Goal: Communication & Community: Answer question/provide support

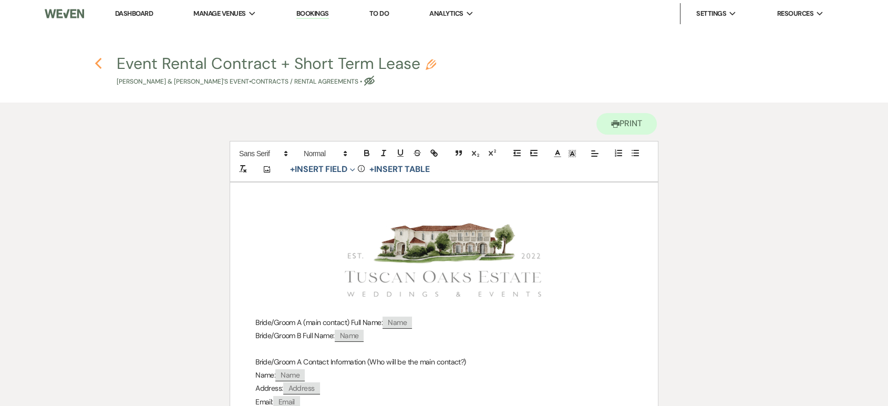
click at [97, 59] on icon "Previous" at bounding box center [99, 63] width 8 height 13
select select "3"
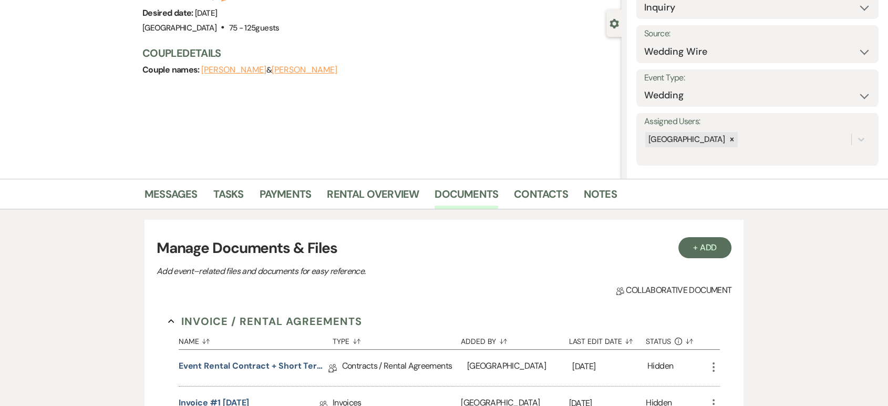
scroll to position [79, 0]
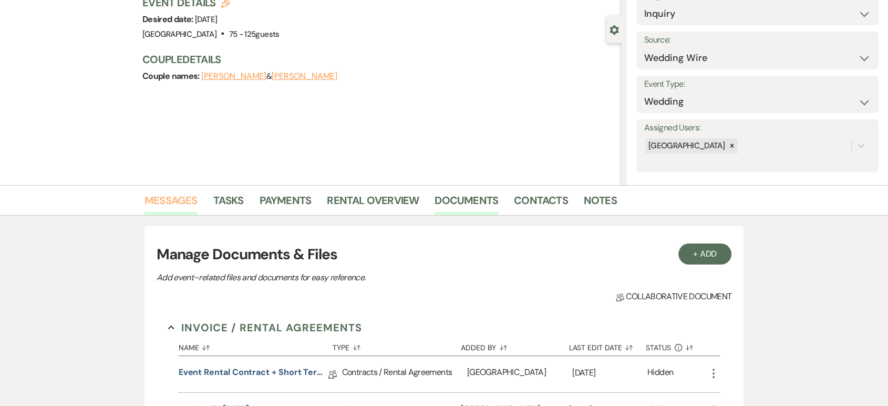
click at [159, 201] on link "Messages" at bounding box center [171, 203] width 53 height 23
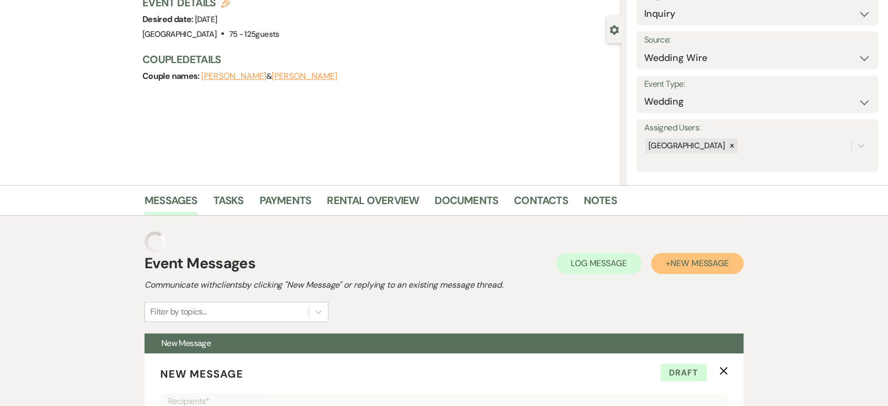
click at [671, 265] on span "New Message" at bounding box center [700, 263] width 58 height 11
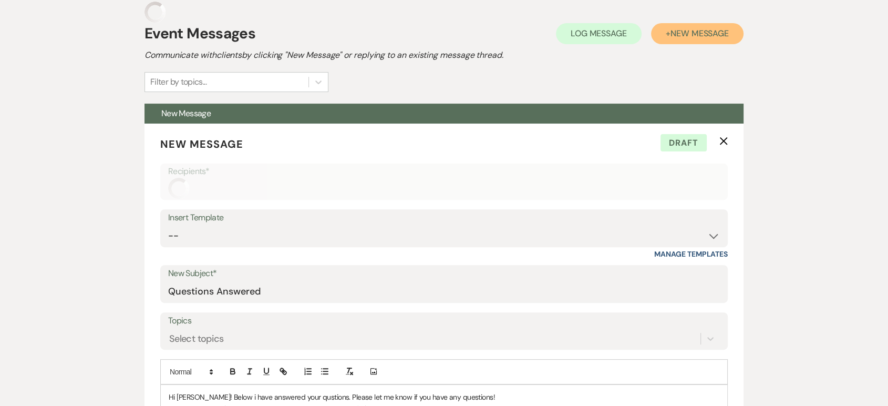
scroll to position [310, 0]
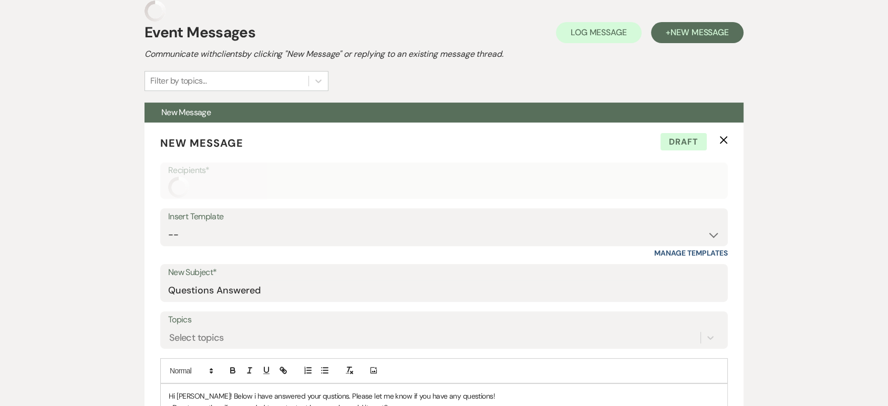
click at [666, 49] on h2 "Communicate with clients by clicking "New Message" or replying to an existing m…" at bounding box center [444, 54] width 599 height 13
click at [678, 23] on button "+ New Message" at bounding box center [697, 32] width 93 height 21
click at [287, 235] on select "-- Lead: Automated Intro Email (Wedding) Lead: 1st Follow Up Email Images Lead:…" at bounding box center [444, 234] width 552 height 21
select select "1209"
click at [168, 224] on select "-- Lead: Automated Intro Email (Wedding) Lead: 1st Follow Up Email Images Lead:…" at bounding box center [444, 234] width 552 height 21
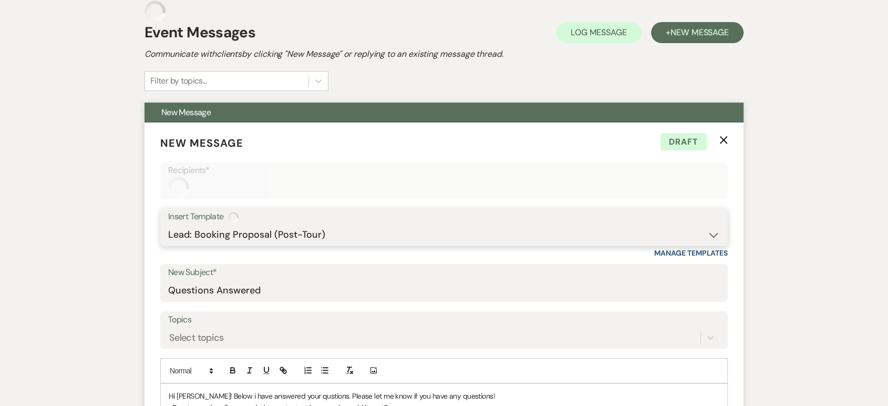
type input "Booking your event!"
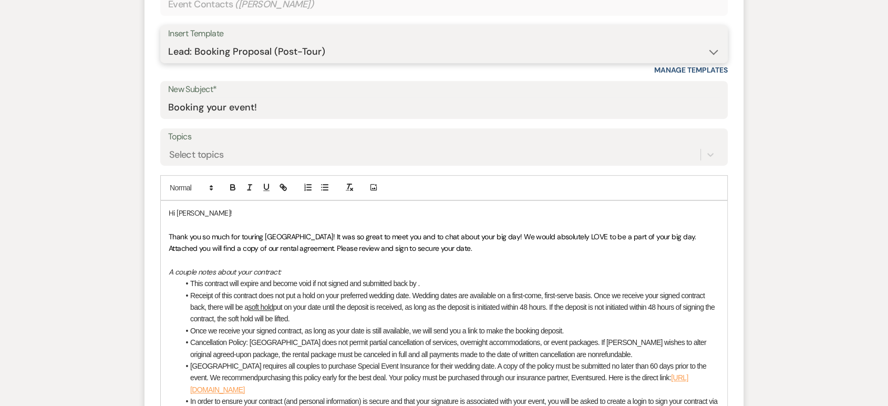
scroll to position [471, 0]
click at [417, 281] on li "This contract will expire and become void if not signed and submitted back by ." at bounding box center [449, 284] width 540 height 12
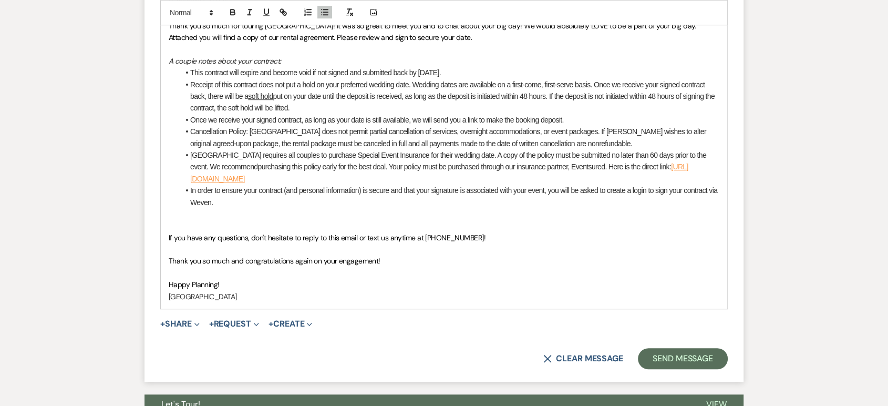
scroll to position [682, 0]
click at [186, 324] on button "+ Share Expand" at bounding box center [179, 323] width 39 height 8
click at [281, 149] on li "[GEOGRAPHIC_DATA] requires all couples to purchase Special Event Insurance for …" at bounding box center [449, 166] width 540 height 35
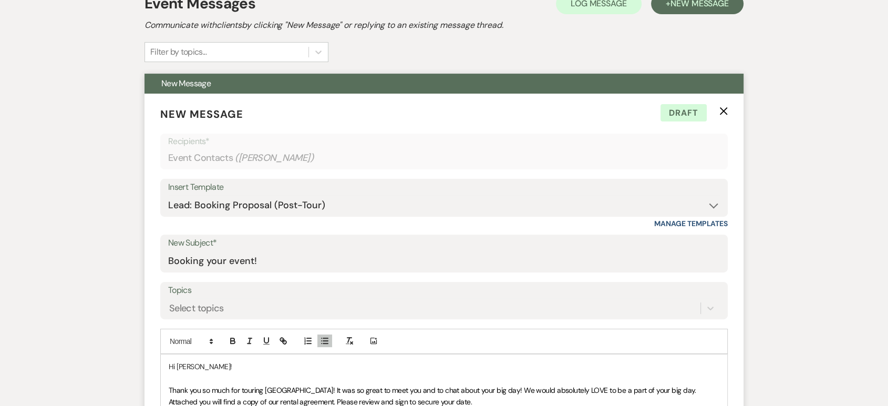
scroll to position [334, 0]
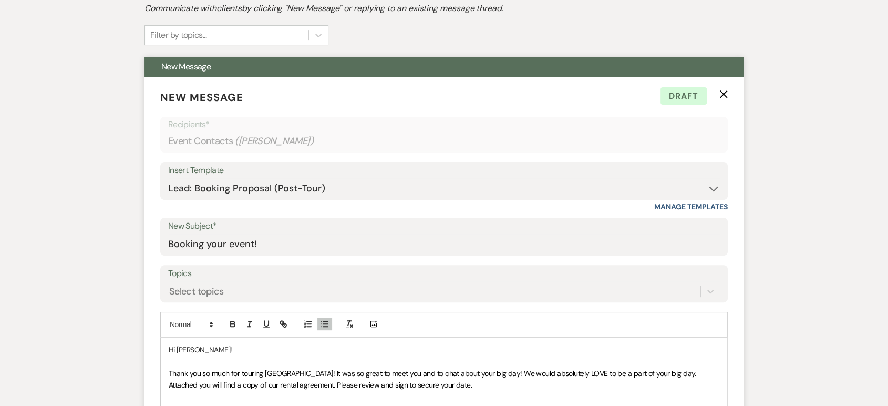
click at [200, 345] on p "Hi [PERSON_NAME]!" at bounding box center [444, 350] width 551 height 12
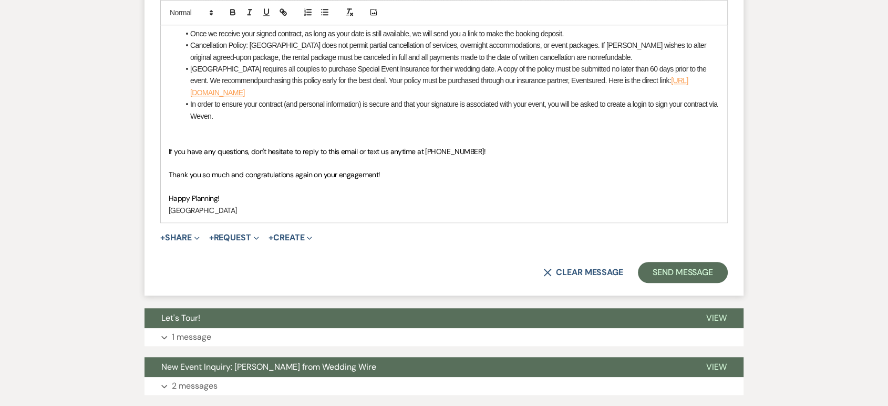
scroll to position [798, 0]
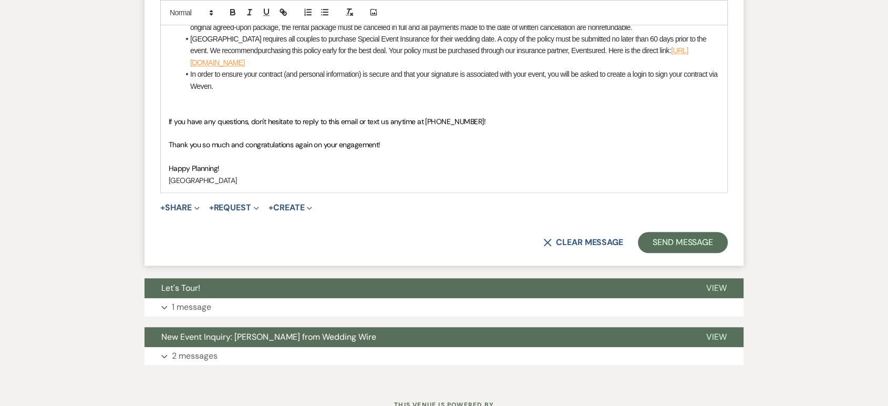
click at [173, 209] on button "+ Share Expand" at bounding box center [179, 207] width 39 height 8
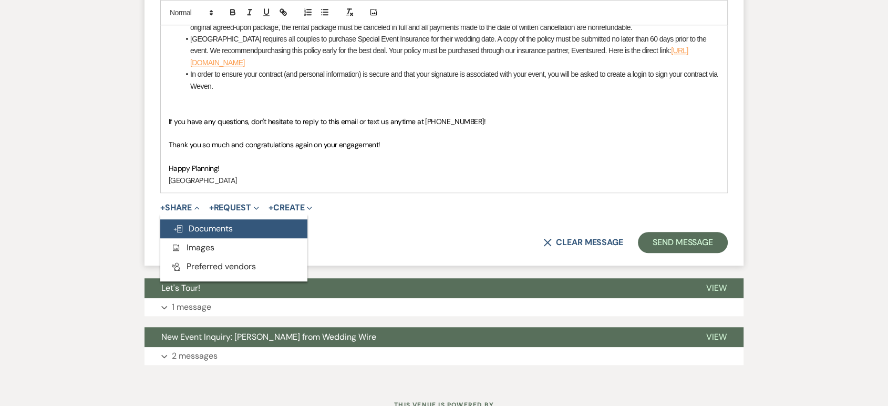
click at [184, 227] on span "Doc Upload Documents" at bounding box center [203, 228] width 60 height 11
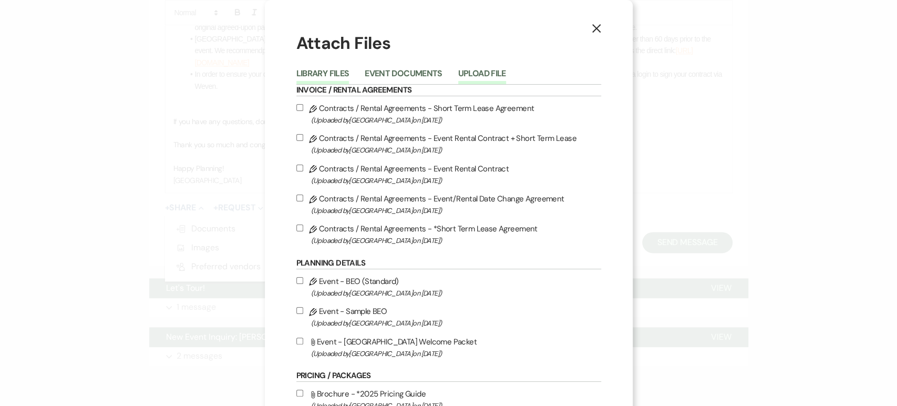
click at [481, 74] on button "Upload File" at bounding box center [482, 76] width 48 height 15
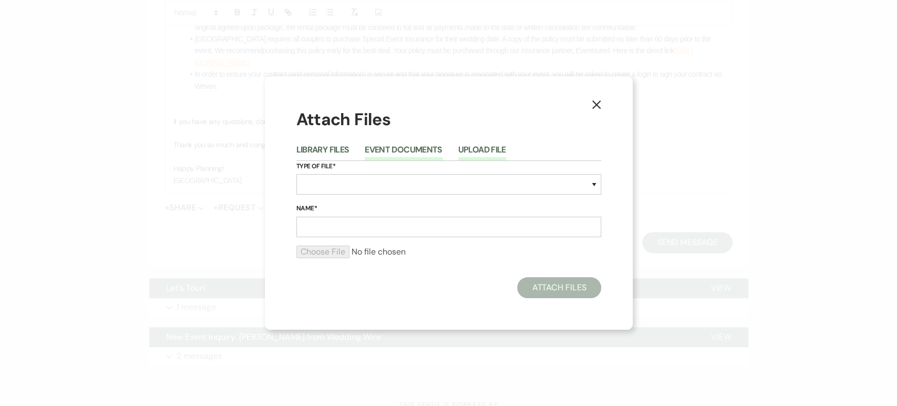
click at [399, 146] on button "Event Documents" at bounding box center [403, 153] width 77 height 15
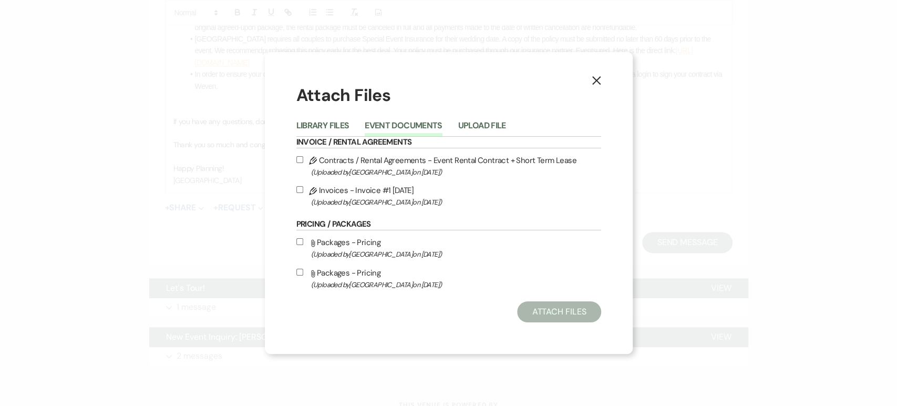
click at [298, 156] on input "Pencil Contracts / Rental Agreements - Event Rental Contract + Short Term Lease…" at bounding box center [299, 159] width 7 height 7
click at [296, 159] on input "Pencil Contracts / Rental Agreements - Event Rental Contract + Short Term Lease…" at bounding box center [299, 159] width 7 height 7
checkbox input "true"
click at [580, 322] on button "Attach Files" at bounding box center [559, 311] width 84 height 21
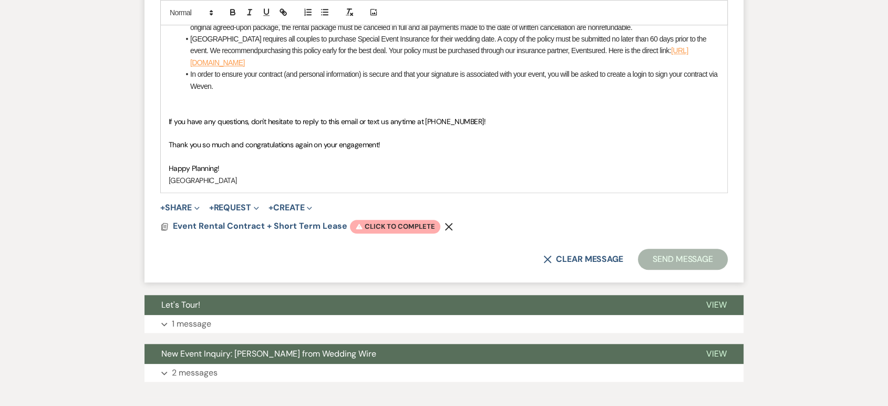
click at [445, 226] on use "button" at bounding box center [449, 226] width 8 height 8
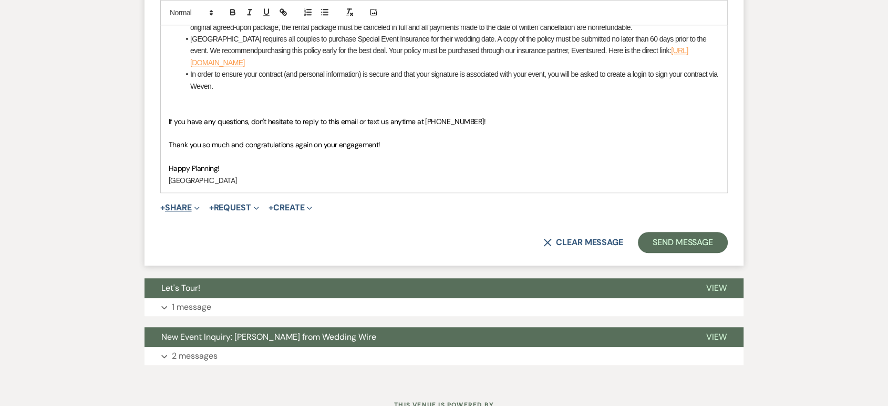
click at [172, 204] on button "+ Share Expand" at bounding box center [179, 207] width 39 height 8
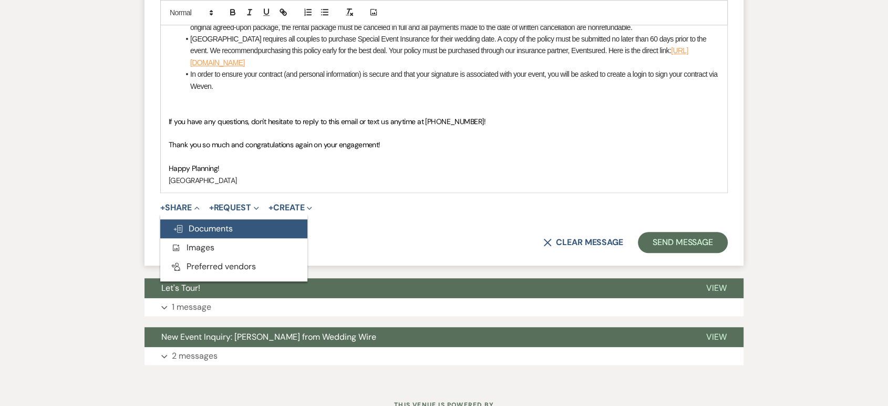
click at [234, 219] on button "Doc Upload Documents" at bounding box center [233, 228] width 147 height 19
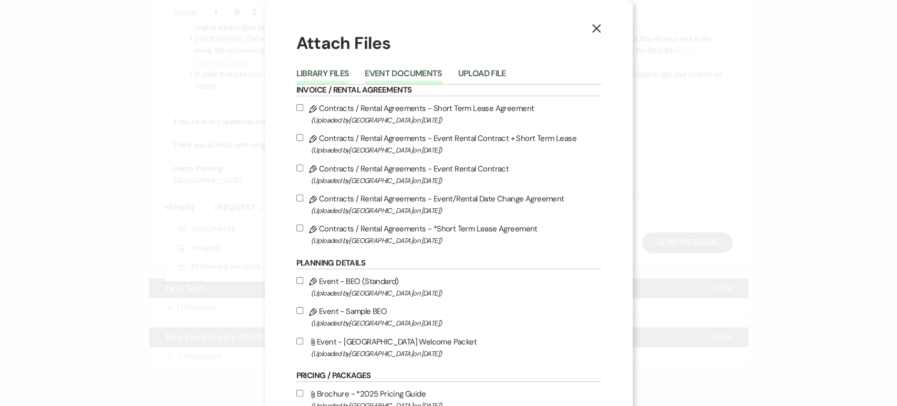
click at [428, 78] on button "Event Documents" at bounding box center [403, 76] width 77 height 15
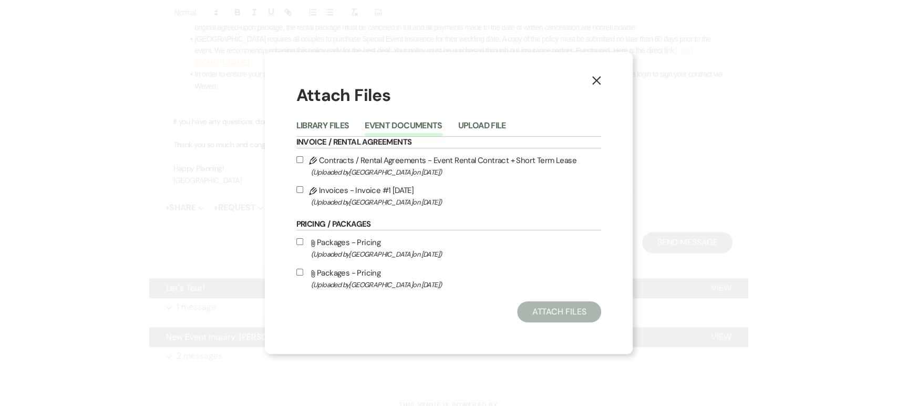
click at [299, 162] on input "Pencil Contracts / Rental Agreements - Event Rental Contract + Short Term Lease…" at bounding box center [299, 159] width 7 height 7
checkbox input "true"
click at [537, 308] on button "Attach Files" at bounding box center [559, 311] width 84 height 21
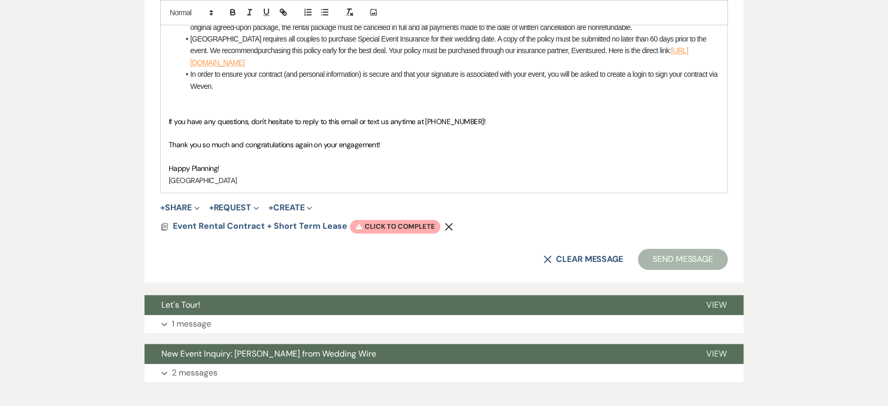
click at [446, 223] on use "button" at bounding box center [449, 226] width 8 height 8
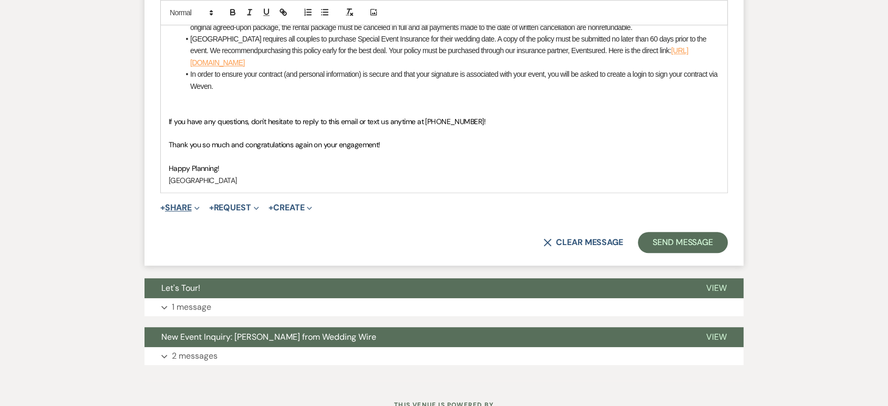
click at [180, 204] on button "+ Share Expand" at bounding box center [179, 207] width 39 height 8
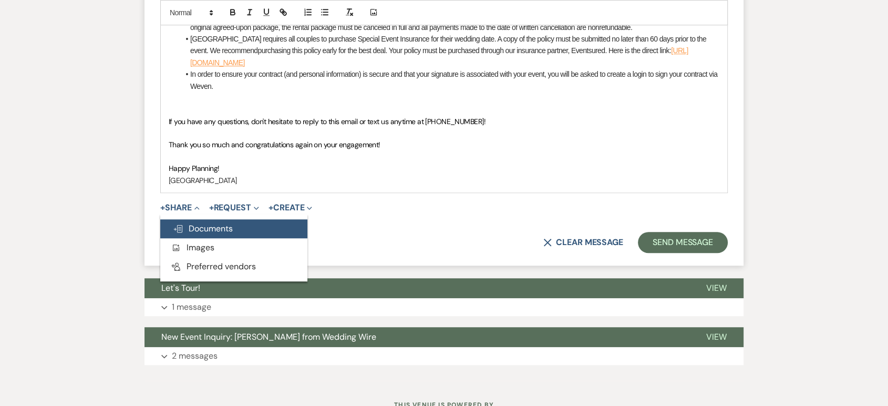
click at [183, 229] on span "Doc Upload Documents" at bounding box center [203, 228] width 60 height 11
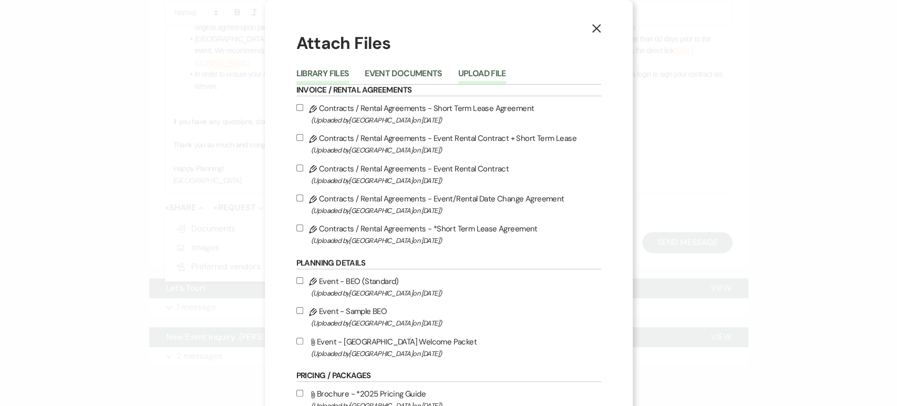
click at [482, 73] on button "Upload File" at bounding box center [482, 76] width 48 height 15
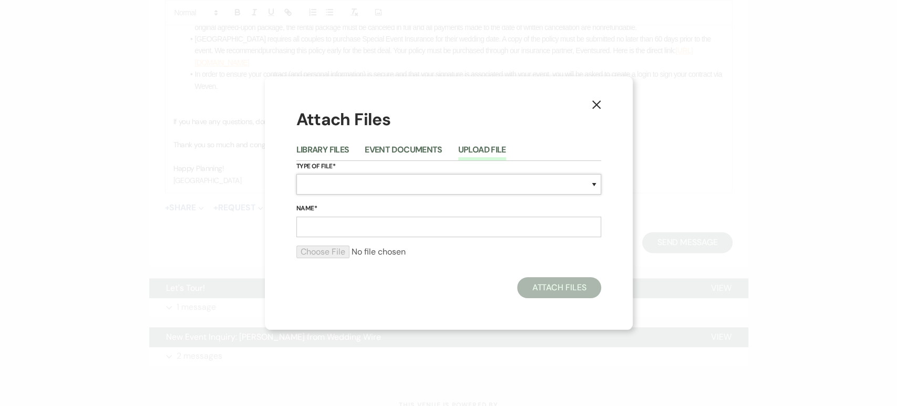
click at [328, 179] on select "Special Event Insurance Vendor Certificate of Insurance Contracts / Rental Agre…" at bounding box center [448, 184] width 305 height 21
click at [329, 183] on select "Special Event Insurance Vendor Certificate of Insurance Contracts / Rental Agre…" at bounding box center [448, 184] width 305 height 21
click at [369, 155] on button "Event Documents" at bounding box center [403, 153] width 77 height 15
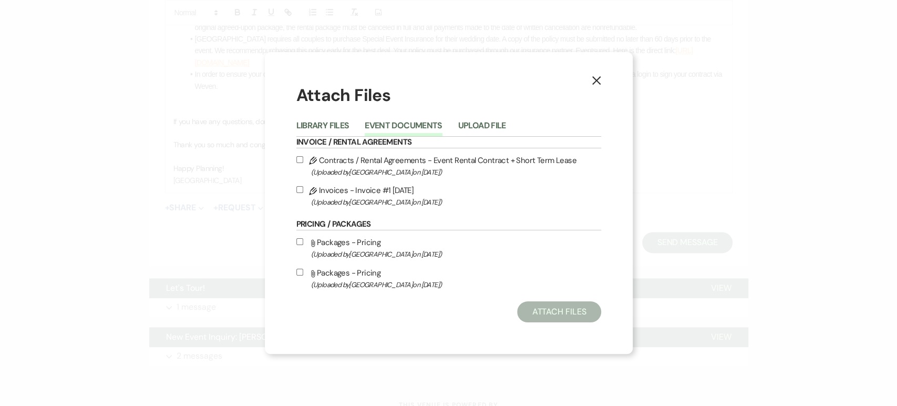
click at [589, 76] on button "X" at bounding box center [597, 80] width 16 height 18
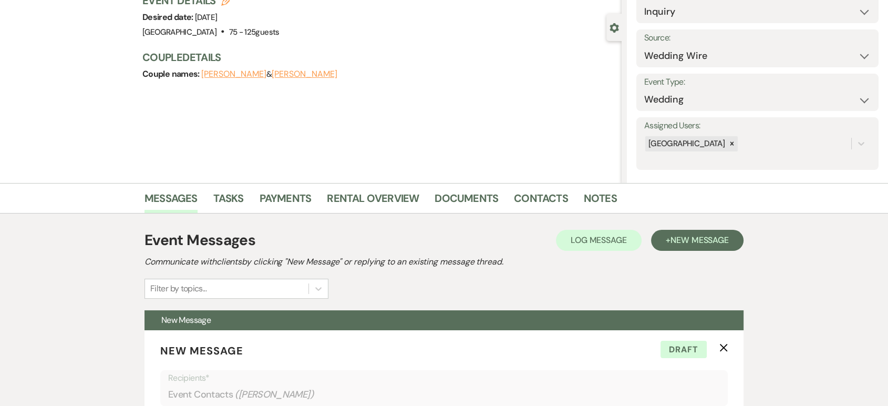
scroll to position [68, 0]
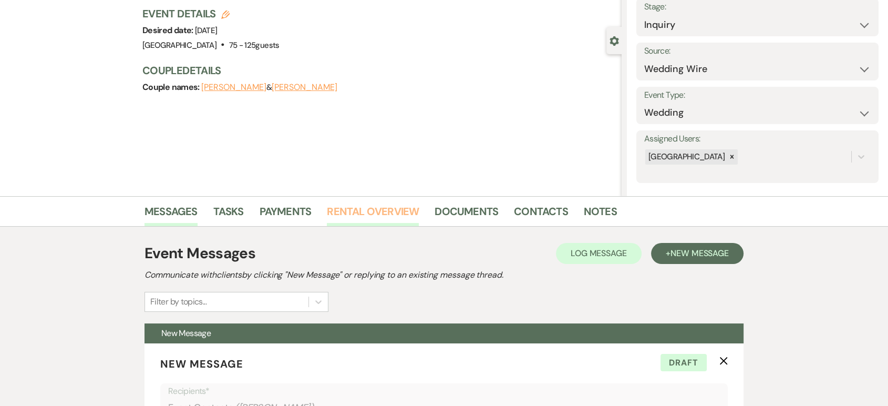
click at [404, 218] on link "Rental Overview" at bounding box center [373, 214] width 92 height 23
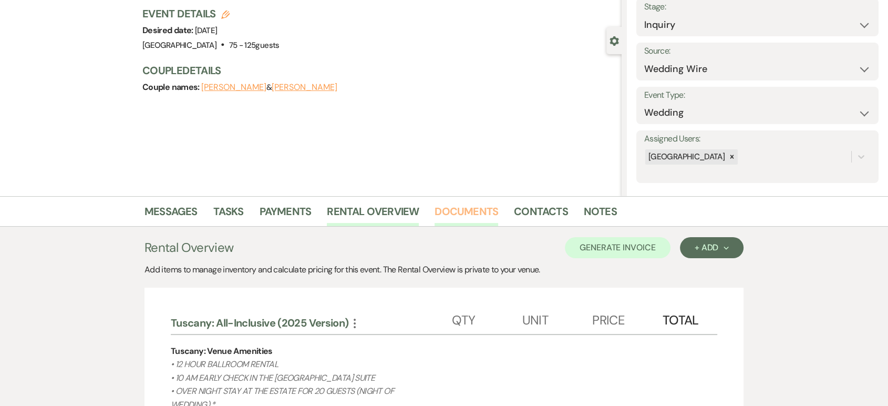
click at [448, 209] on link "Documents" at bounding box center [467, 214] width 64 height 23
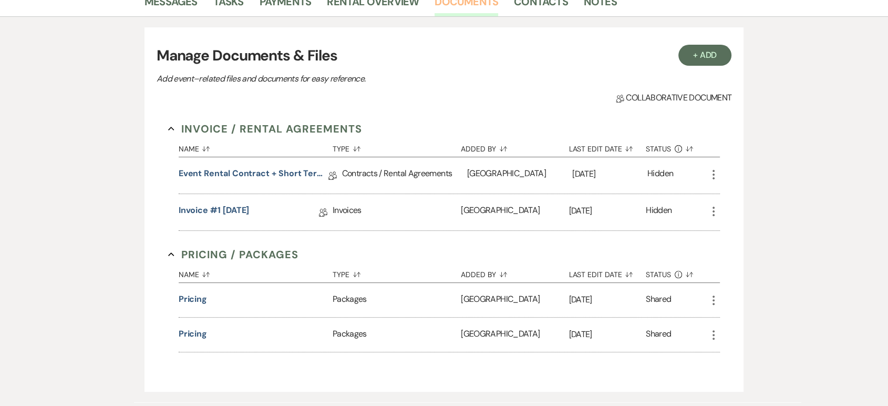
scroll to position [278, 0]
click at [267, 170] on link "Event Rental Contract + Short Term Lease" at bounding box center [254, 175] width 150 height 16
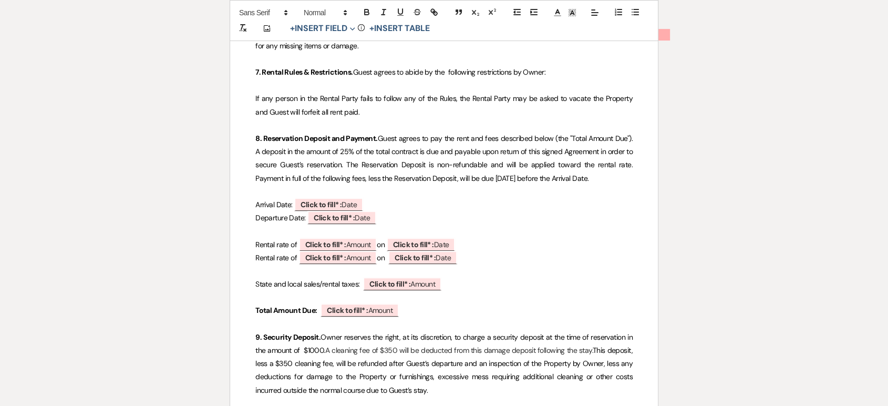
scroll to position [8263, 0]
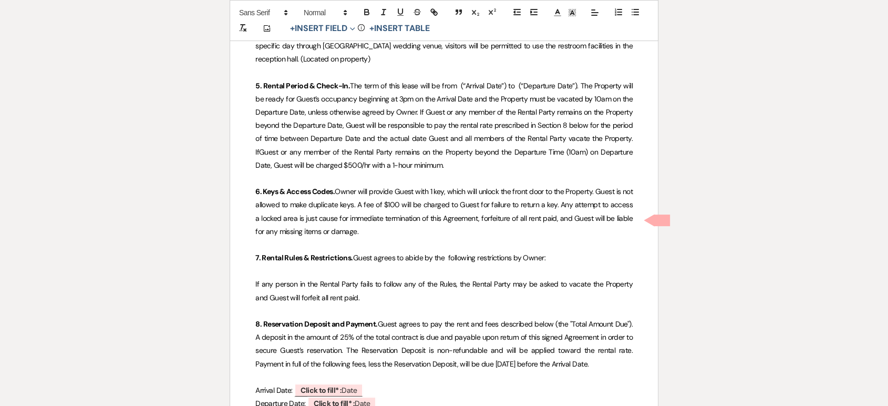
drag, startPoint x: 429, startPoint y: 337, endPoint x: 246, endPoint y: 257, distance: 200.5
click at [338, 385] on b "Click to fill* :" at bounding box center [321, 389] width 41 height 9
select select "owner"
select select "Date"
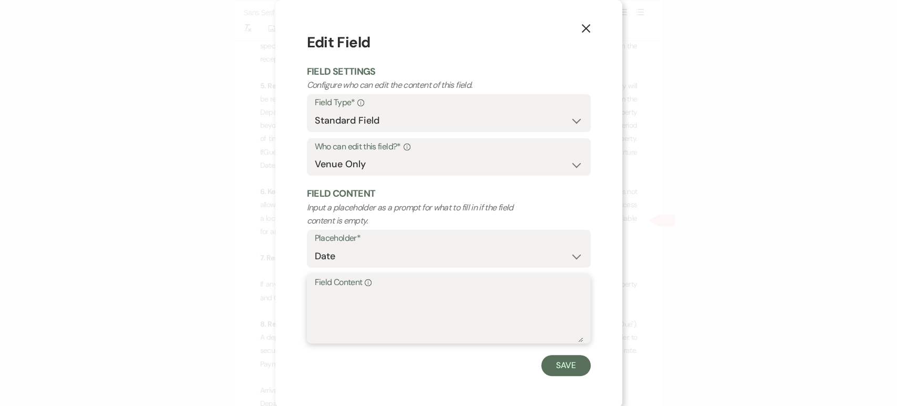
click at [355, 294] on textarea "Field Content Info" at bounding box center [449, 316] width 268 height 53
type textarea "Check in : 10:00 am [DATE]"
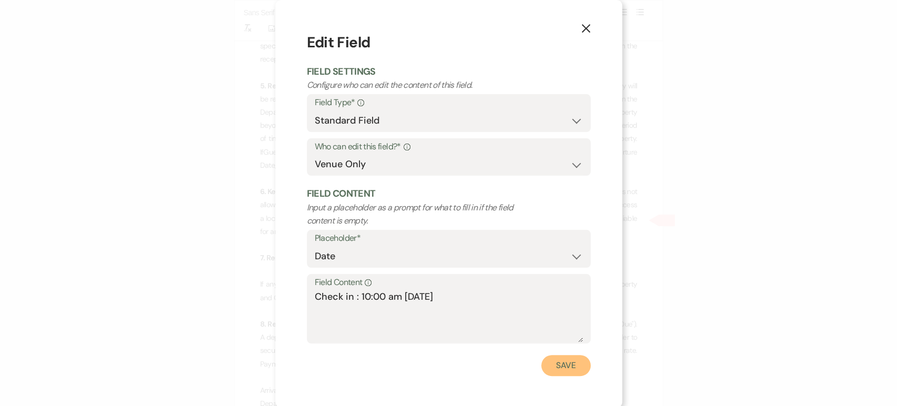
click at [566, 371] on button "Save" at bounding box center [565, 365] width 49 height 21
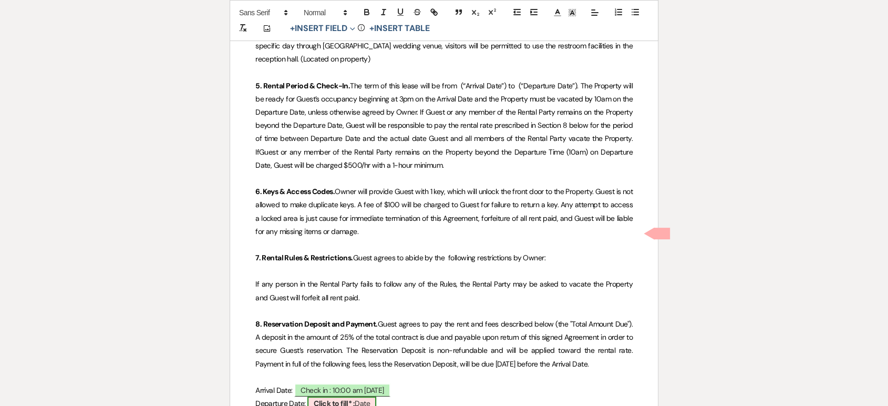
click at [350, 398] on b "Click to fill* :" at bounding box center [334, 402] width 41 height 9
select select "owner"
select select "Date"
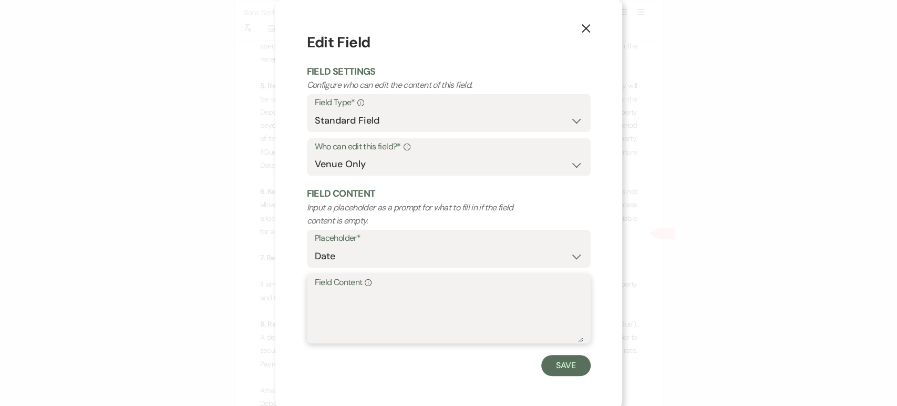
click at [331, 293] on textarea "Field Content Info" at bounding box center [449, 316] width 268 height 53
type textarea "Check out: 10:00 am [DATE]"
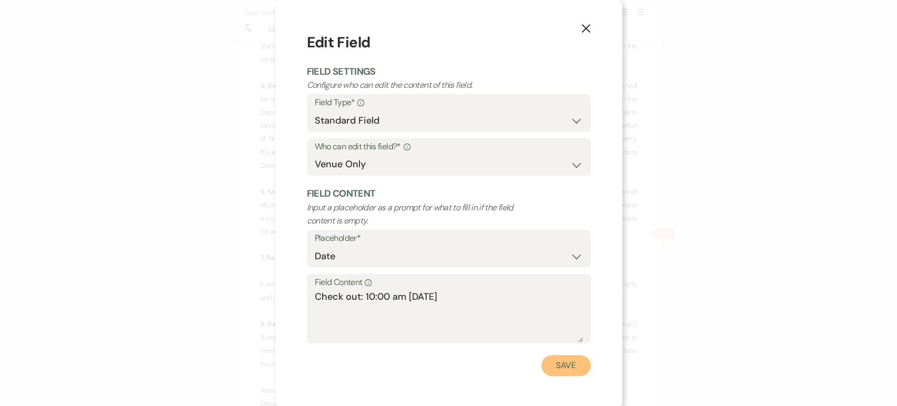
click at [556, 363] on button "Save" at bounding box center [565, 365] width 49 height 21
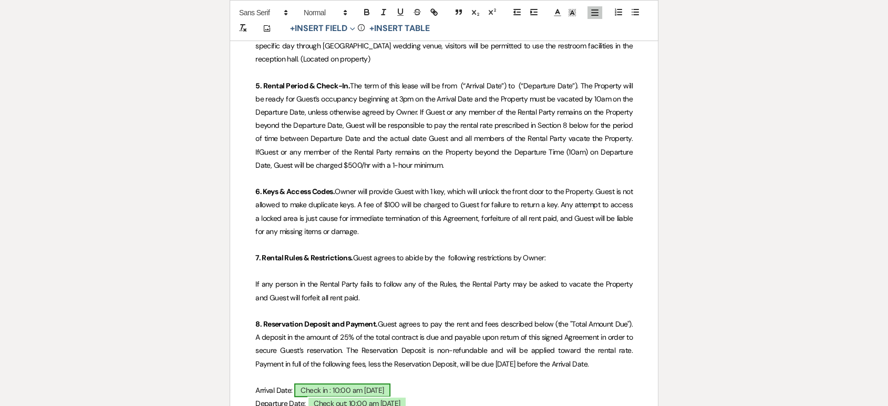
click at [383, 383] on span "Check in : 10:00 am [DATE]" at bounding box center [342, 390] width 96 height 14
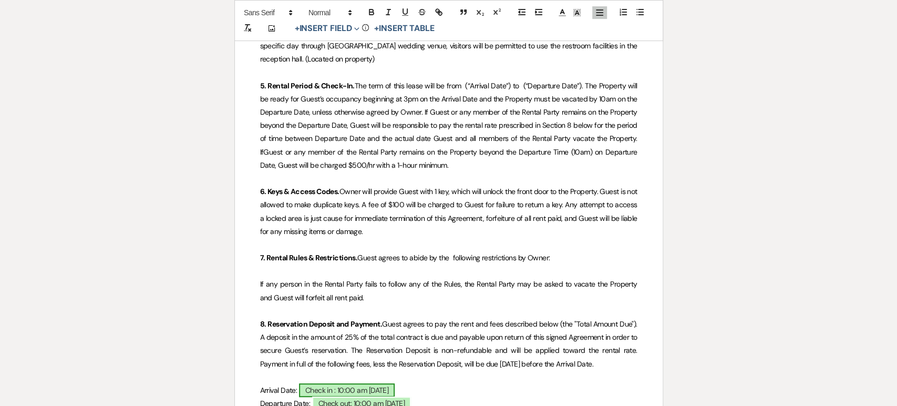
select select "owner"
select select "Date"
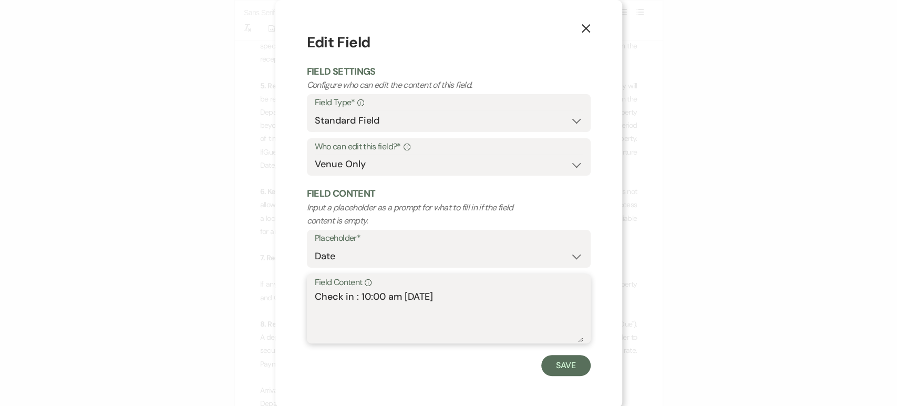
click at [437, 296] on textarea "Check in : 10:00 am [DATE]" at bounding box center [449, 316] width 268 height 53
click at [412, 295] on textarea "Check in : 10:00 am [DATE]" at bounding box center [449, 316] width 268 height 53
type textarea "Check in : 10:00 am [DATE]"
click at [566, 369] on button "Save" at bounding box center [565, 365] width 49 height 21
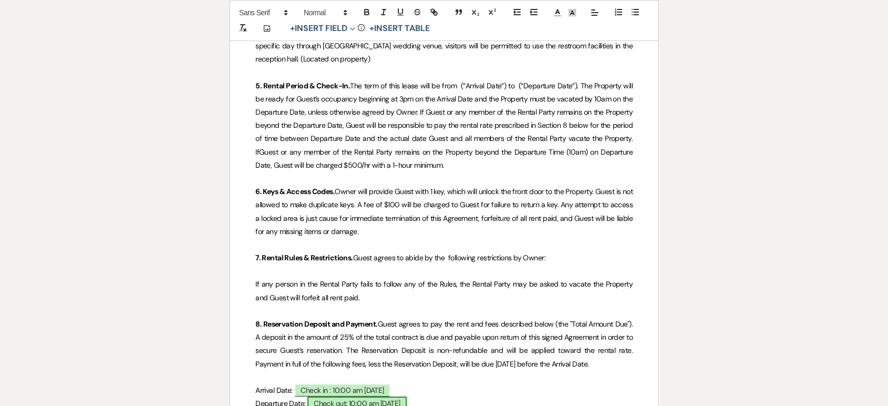
click at [379, 396] on span "Check out: 10:00 am [DATE]" at bounding box center [357, 403] width 99 height 14
select select "owner"
select select "Date"
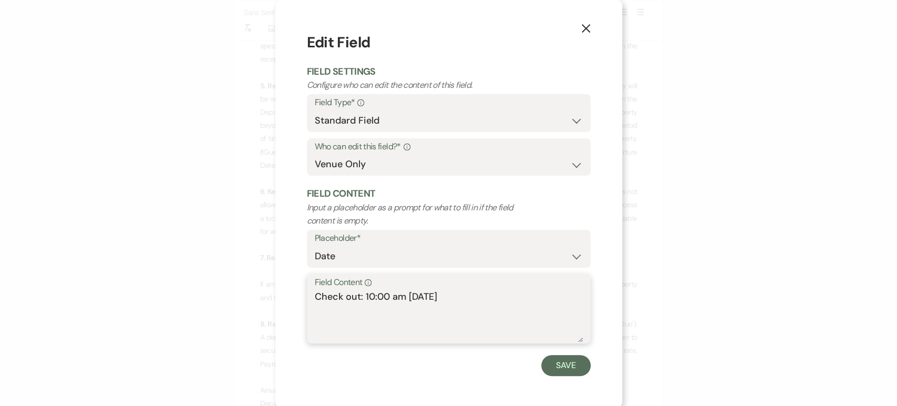
click at [447, 298] on textarea "Check out: 10:00 am [DATE]" at bounding box center [449, 316] width 268 height 53
type textarea "Check out: 10:00 am [DATE]"
click at [553, 369] on button "Save" at bounding box center [565, 365] width 49 height 21
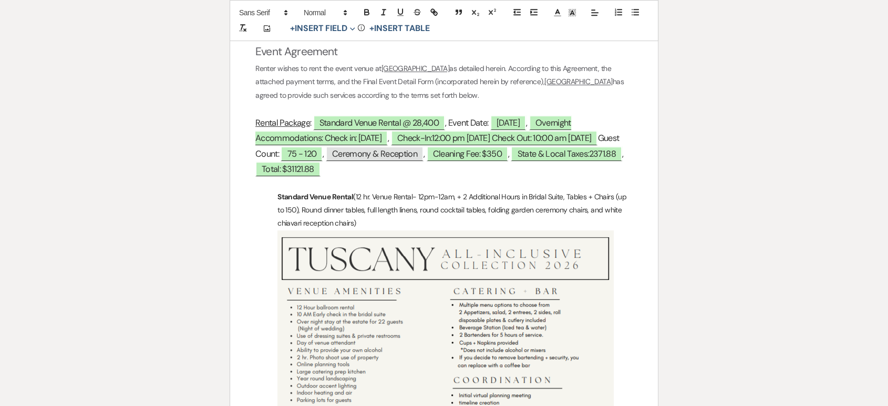
scroll to position [551, 0]
click at [375, 138] on span "Overnight Accommodations: Check in: [DATE]" at bounding box center [413, 131] width 316 height 30
select select "owner"
select select "Type"
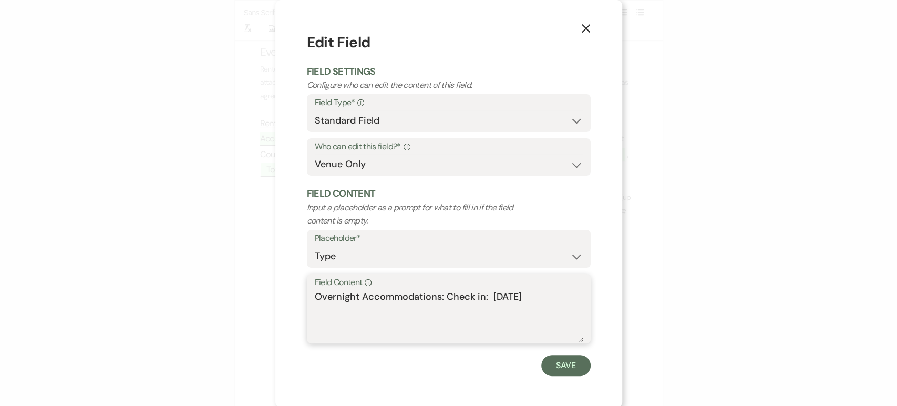
click at [523, 294] on textarea "Overnight Accommodations: Check in: [DATE]" at bounding box center [449, 316] width 268 height 53
type textarea "Overnight Accommodations: Check in: [DATE]"
click at [551, 371] on button "Save" at bounding box center [565, 365] width 49 height 21
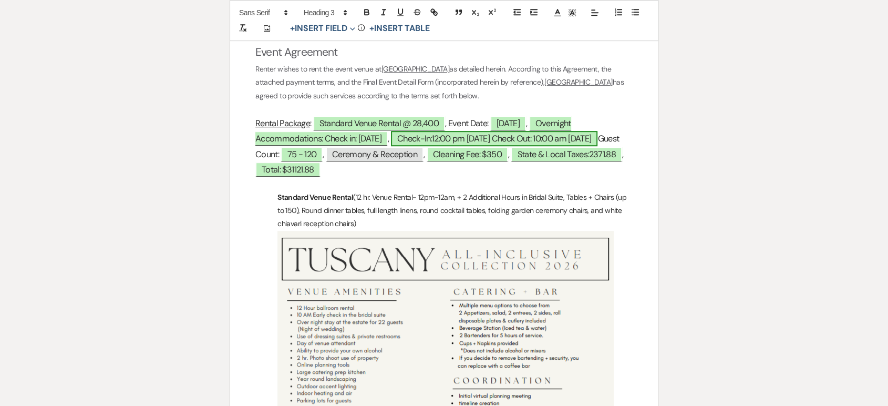
click at [457, 139] on span "Check-In:12:00 pm [DATE] Check Out: 10:00 am [DATE]" at bounding box center [494, 138] width 207 height 15
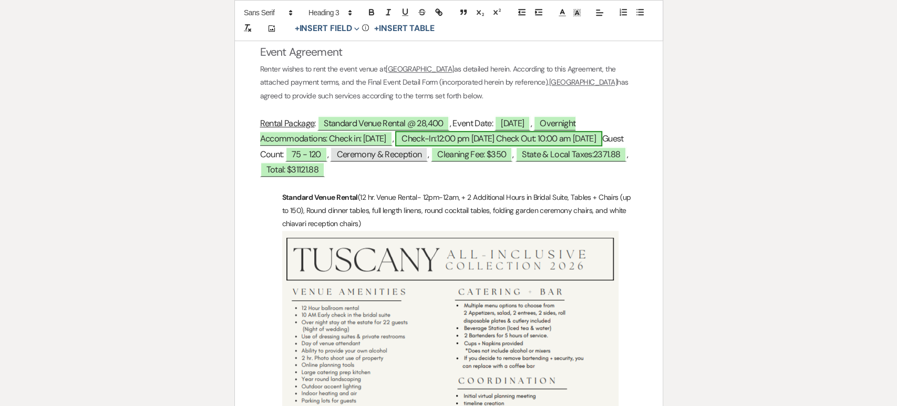
select select "owner"
select select "Type"
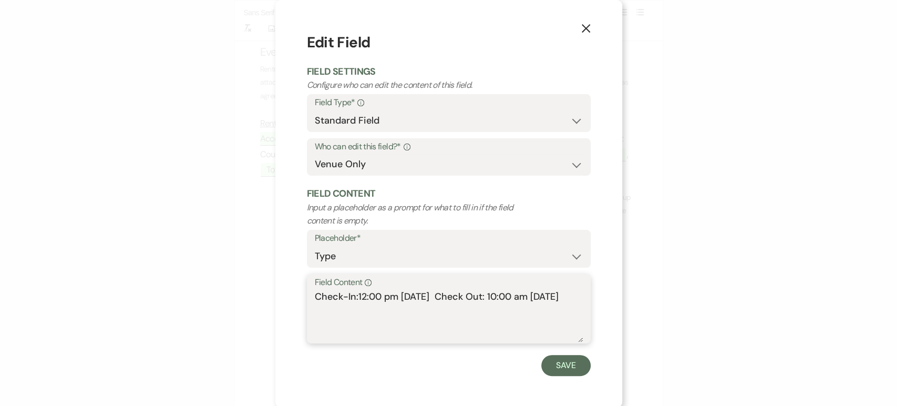
click at [429, 295] on textarea "Check-In:12:00 pm [DATE] Check Out: 10:00 am [DATE]" at bounding box center [449, 316] width 268 height 53
click at [564, 298] on textarea "Check-In:12:00 pm [DATE] Check Out: 10:00 am [DATE]" at bounding box center [449, 316] width 268 height 53
type textarea "Check-In:12:00 pm [DATE] Check Out: 10:00 am [DATE]"
click at [557, 363] on button "Save" at bounding box center [565, 365] width 49 height 21
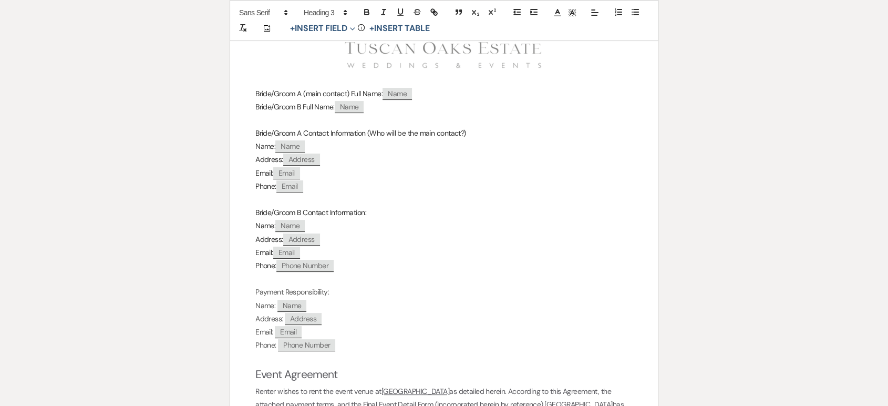
scroll to position [0, 0]
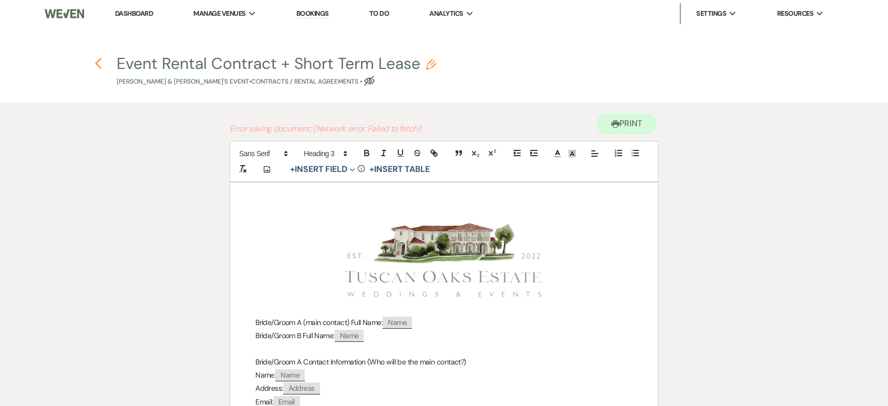
click at [101, 63] on icon "Previous" at bounding box center [99, 63] width 8 height 13
select select "3"
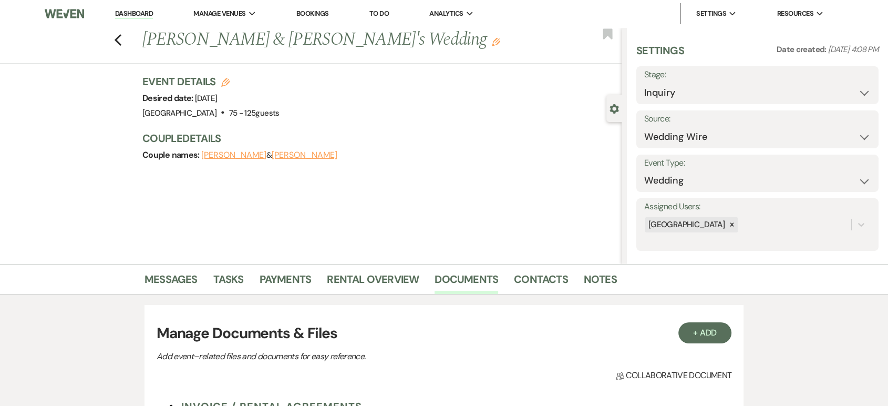
scroll to position [278, 0]
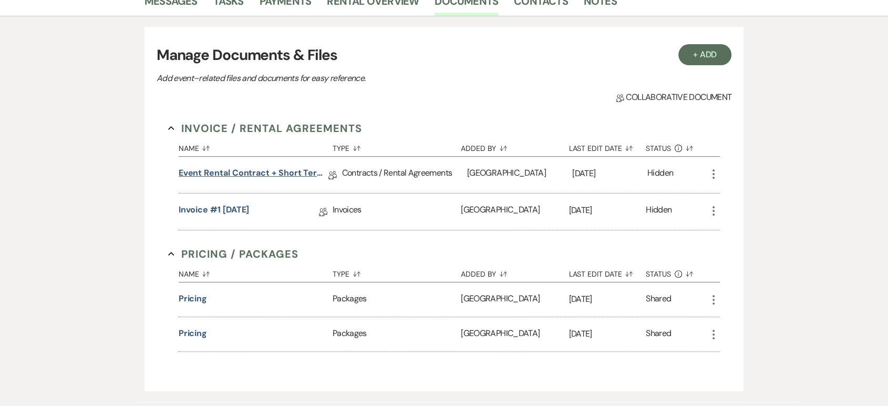
click at [227, 167] on link "Event Rental Contract + Short Term Lease" at bounding box center [254, 175] width 150 height 16
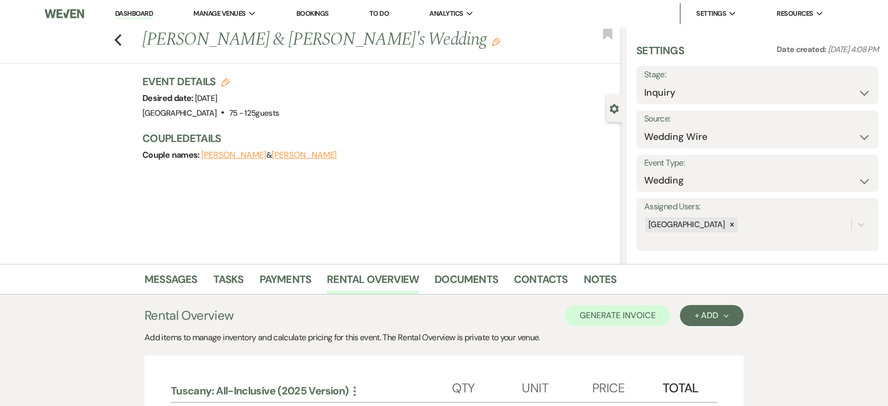
select select "3"
drag, startPoint x: 0, startPoint y: 0, endPoint x: 175, endPoint y: 283, distance: 332.6
click at [175, 283] on link "Messages" at bounding box center [171, 282] width 53 height 23
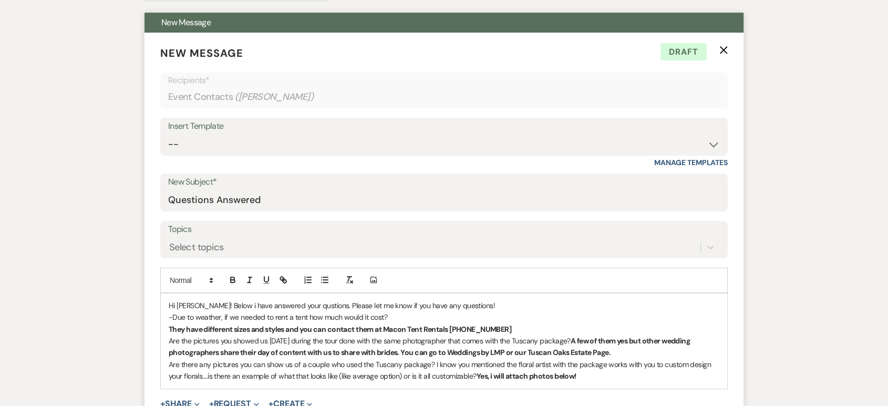
scroll to position [312, 0]
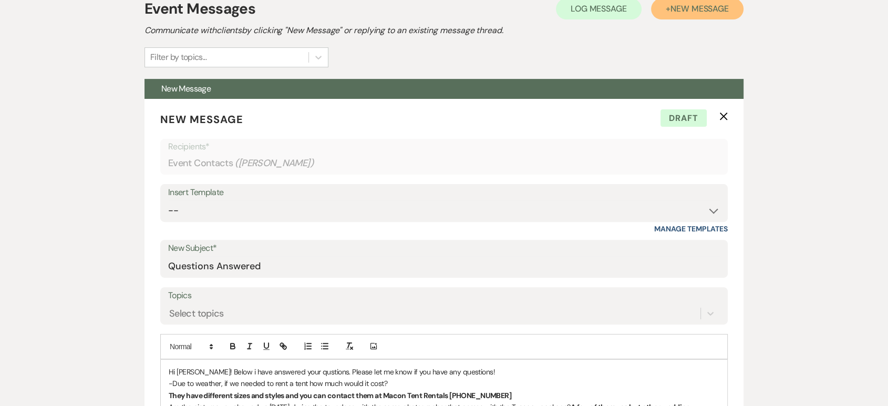
click at [693, 11] on span "New Message" at bounding box center [700, 8] width 58 height 11
click at [684, 7] on span "New Message" at bounding box center [700, 8] width 58 height 11
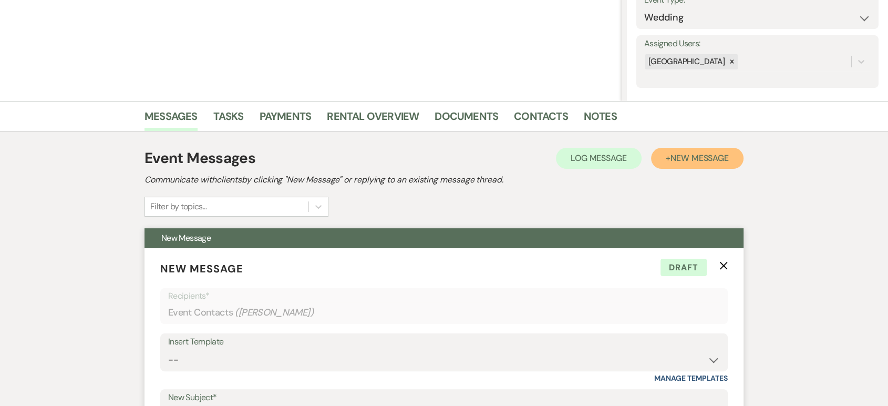
scroll to position [160, 0]
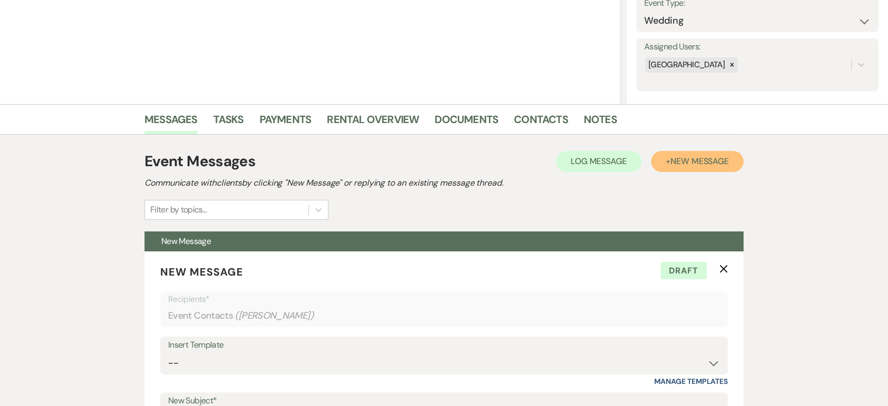
click at [669, 161] on button "+ New Message" at bounding box center [697, 161] width 93 height 21
click at [672, 160] on span "New Message" at bounding box center [700, 161] width 58 height 11
click at [171, 127] on link "Messages" at bounding box center [171, 122] width 53 height 23
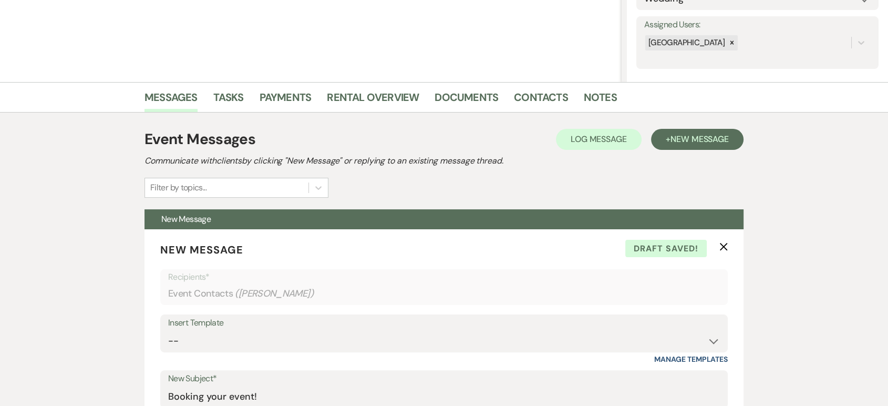
click at [693, 134] on span "New Message" at bounding box center [700, 139] width 58 height 11
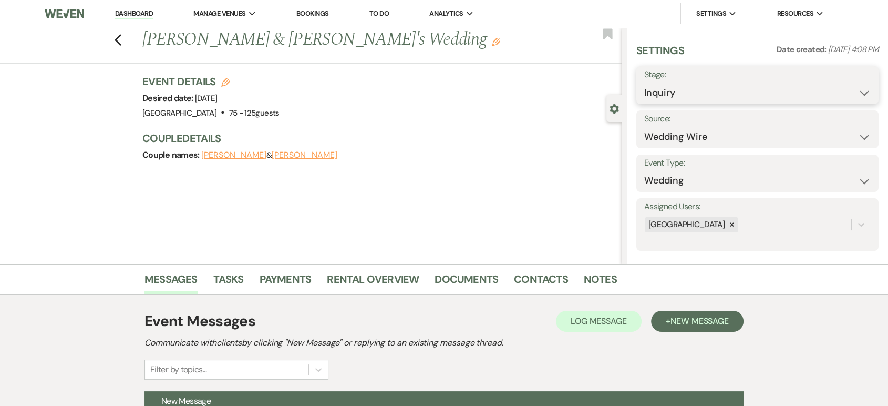
click at [694, 93] on select "Inquiry Follow Up Tour Requested Tour Confirmed Toured Proposal Sent Booked Lost" at bounding box center [758, 93] width 227 height 21
select select "6"
click at [645, 83] on select "Inquiry Follow Up Tour Requested Tour Confirmed Toured Proposal Sent Booked Lost" at bounding box center [758, 93] width 227 height 21
click at [843, 93] on button "Save" at bounding box center [853, 85] width 52 height 21
click at [427, 335] on div "Event Messages Log Log Message + New Message Communicate with clients by clicki…" at bounding box center [444, 344] width 599 height 69
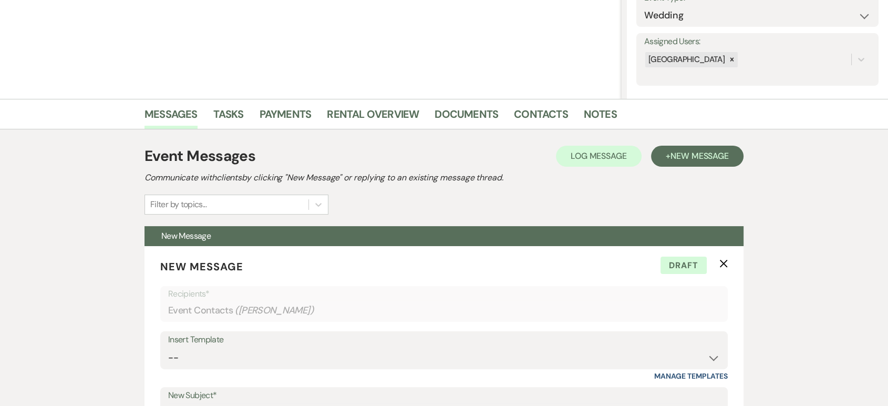
scroll to position [166, 0]
click at [405, 186] on div "Event Messages Log Log Message + New Message Communicate with clients by clicki…" at bounding box center [444, 179] width 599 height 69
